Goal: Check status

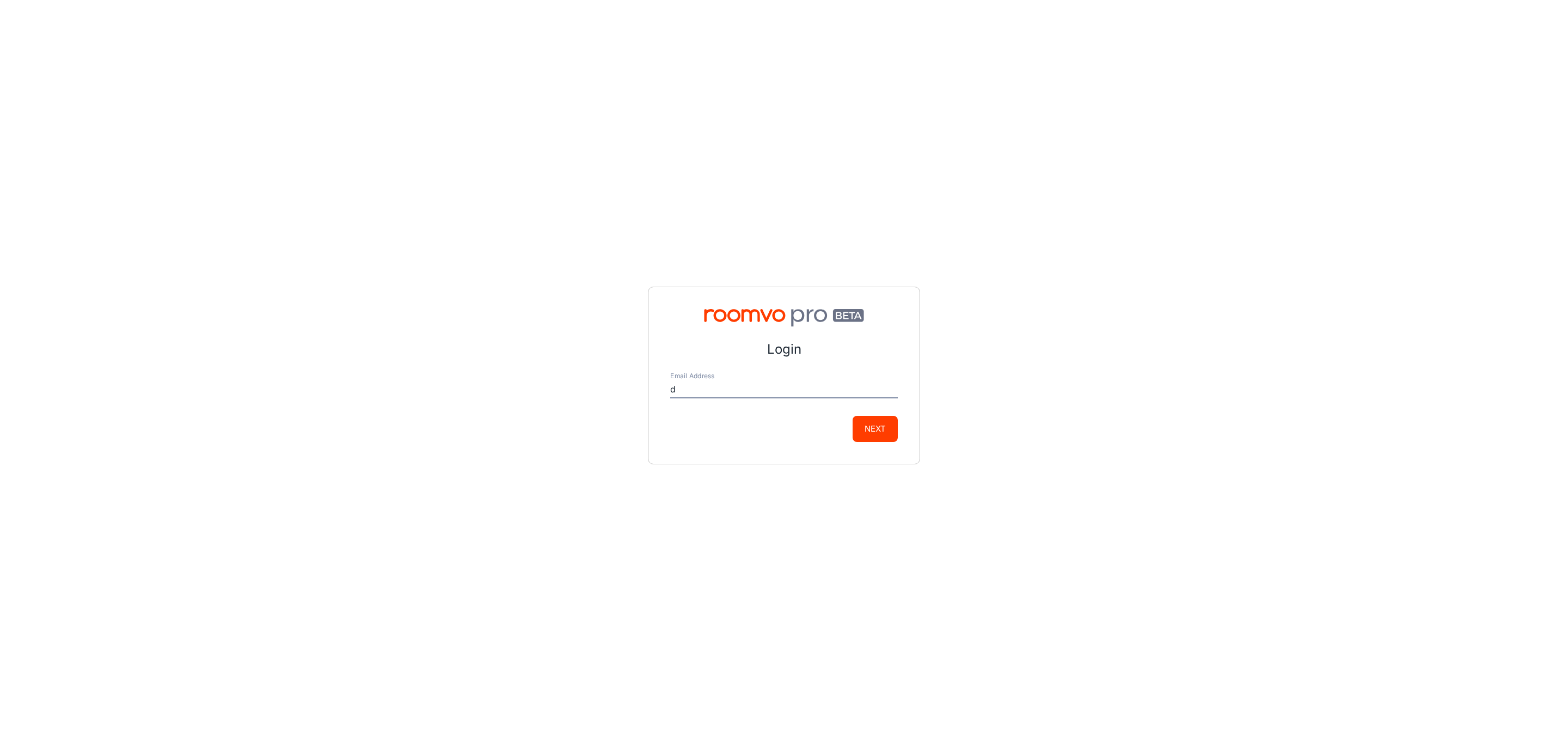
type input "[EMAIL_ADDRESS][DOMAIN_NAME]"
click at [873, 436] on button "Next" at bounding box center [875, 429] width 45 height 26
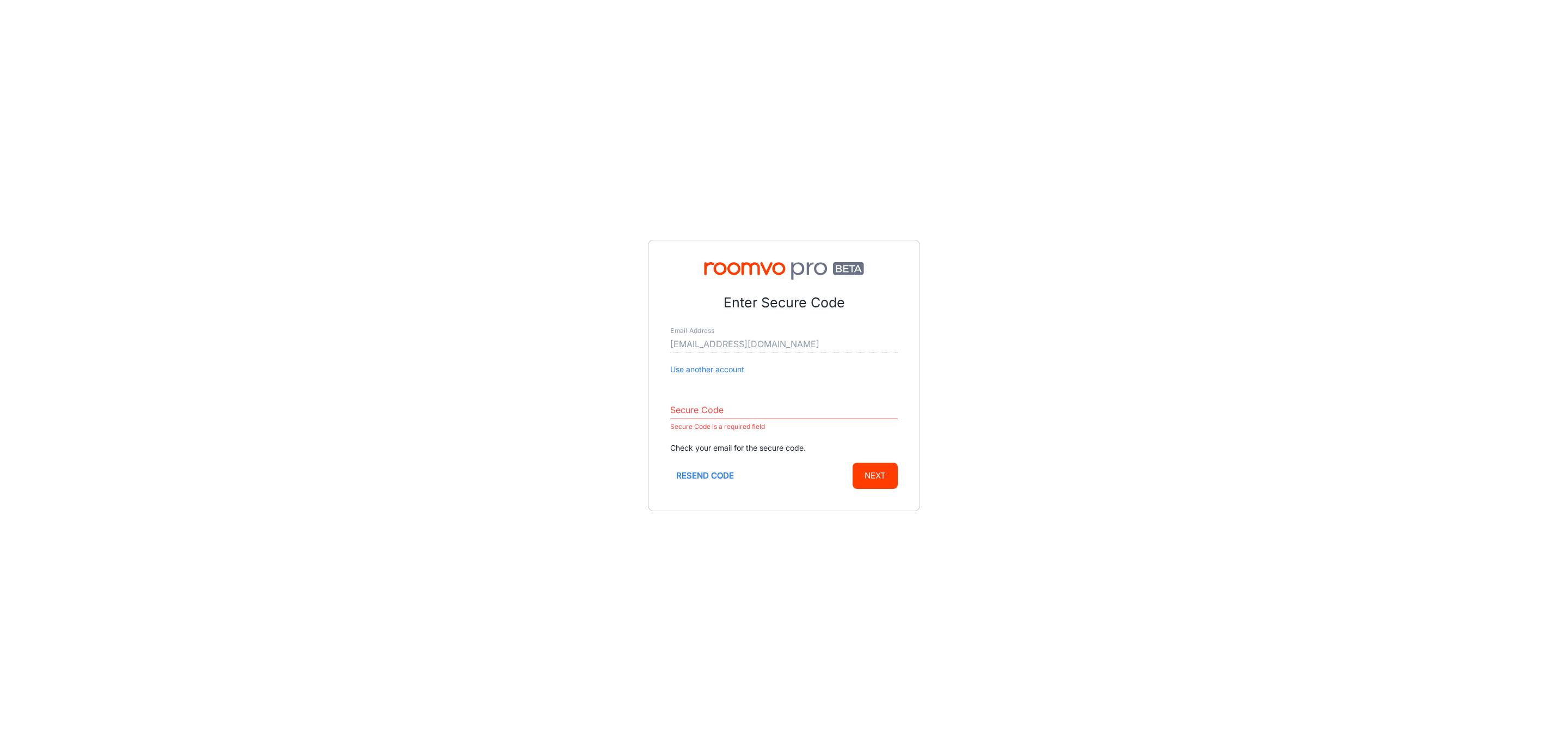
click at [795, 418] on input "Secure Code" at bounding box center [784, 409] width 228 height 17
paste input "507658"
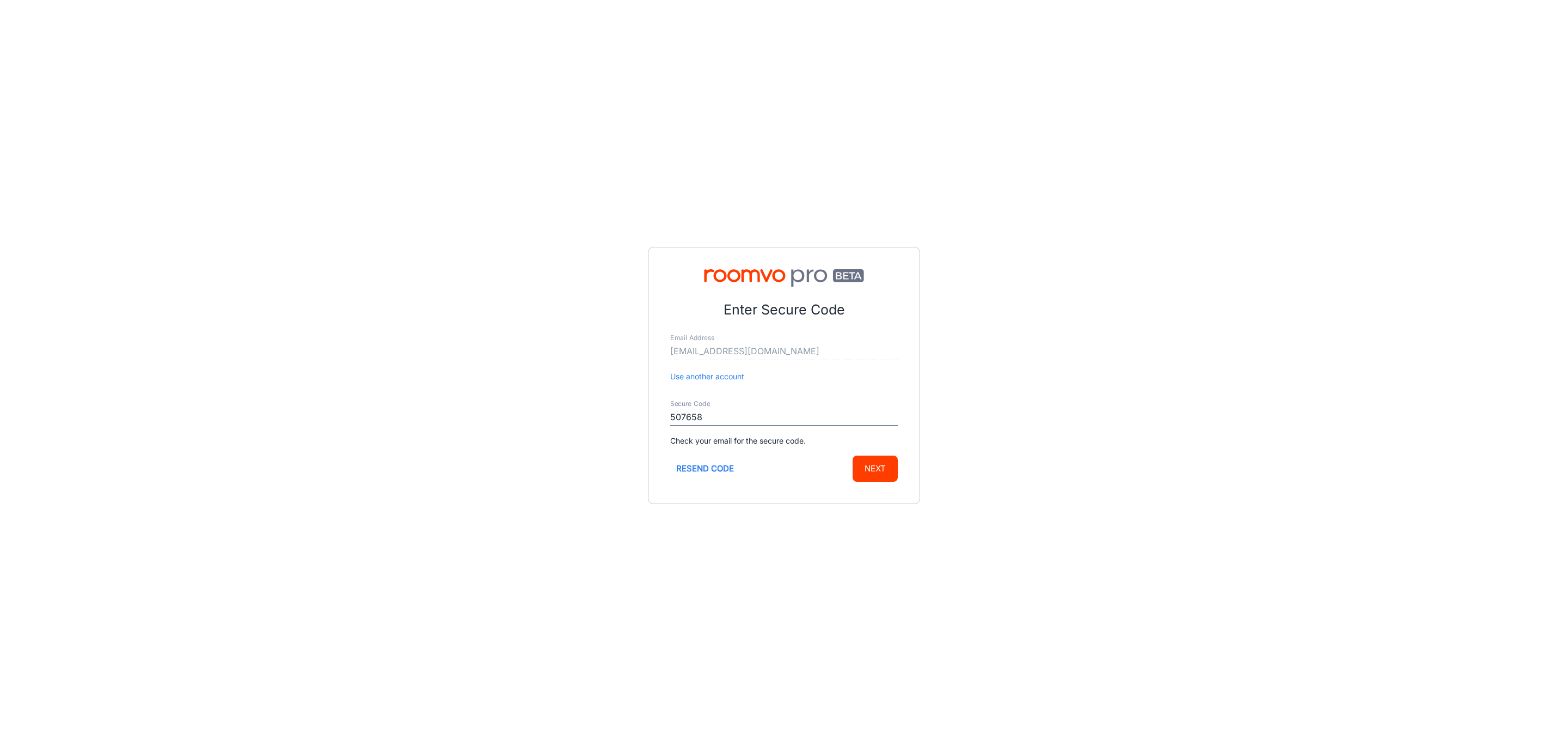
type input "507658"
click at [863, 463] on button "Next" at bounding box center [875, 468] width 45 height 26
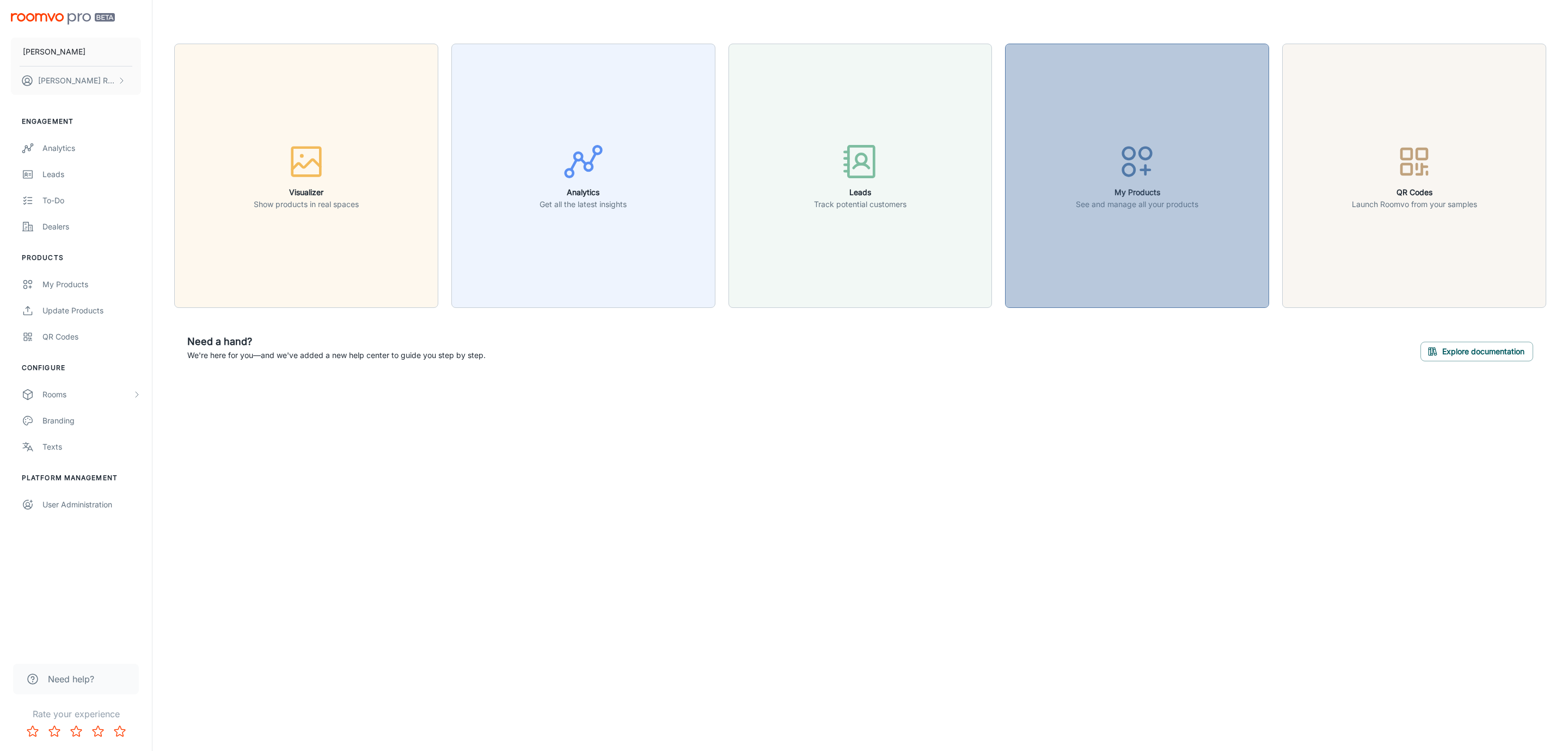
click at [1242, 150] on button "My Products See and manage all your products" at bounding box center [1137, 175] width 264 height 264
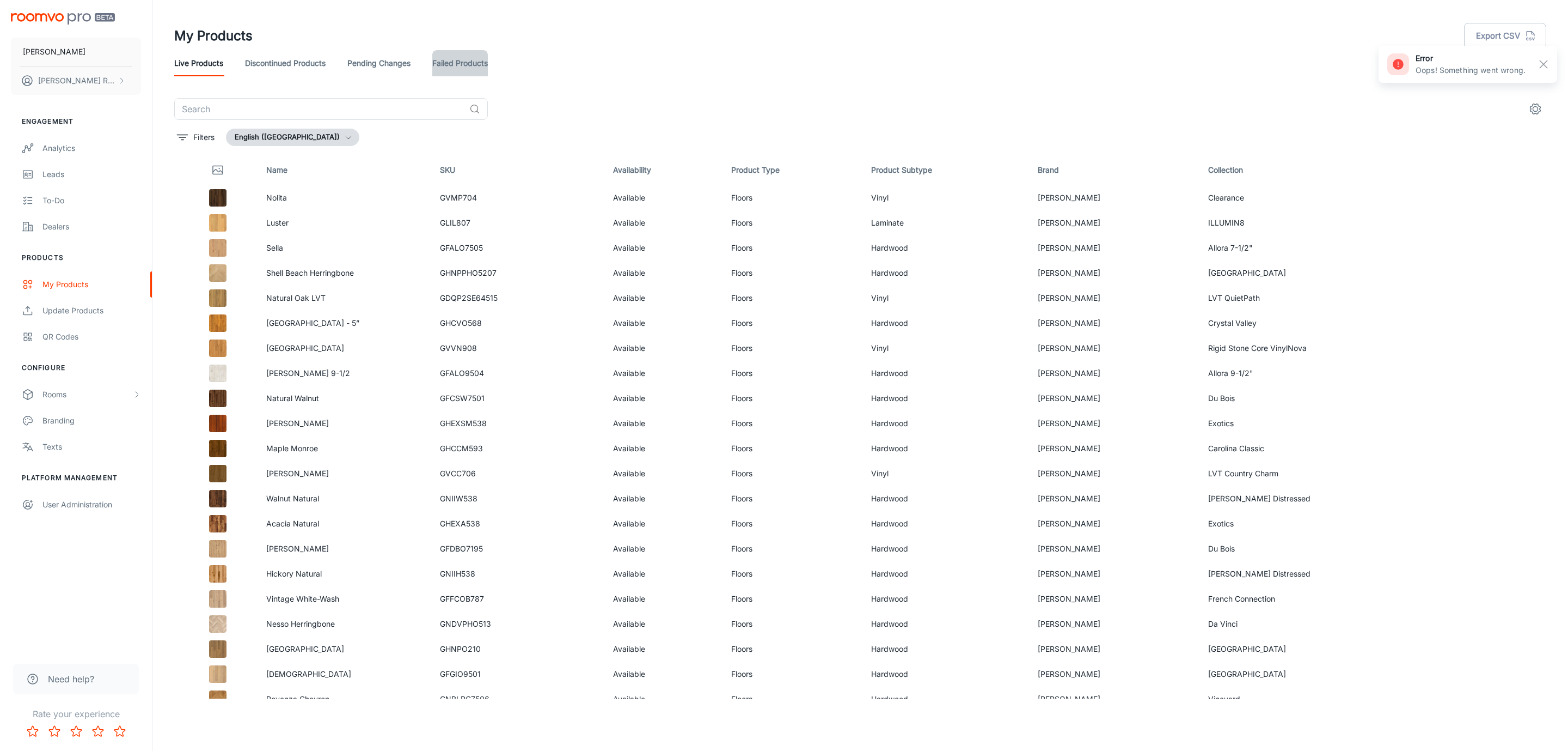
click at [461, 60] on link "Failed Products" at bounding box center [460, 63] width 56 height 26
